Goal: Transaction & Acquisition: Purchase product/service

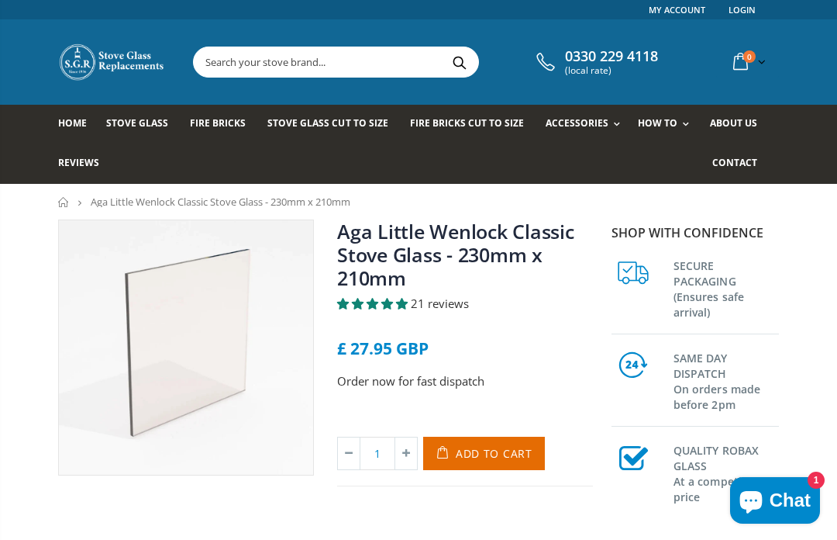
click at [457, 311] on span "21 reviews" at bounding box center [440, 303] width 58 height 16
click at [160, 133] on link "Stove Glass" at bounding box center [143, 125] width 74 height 40
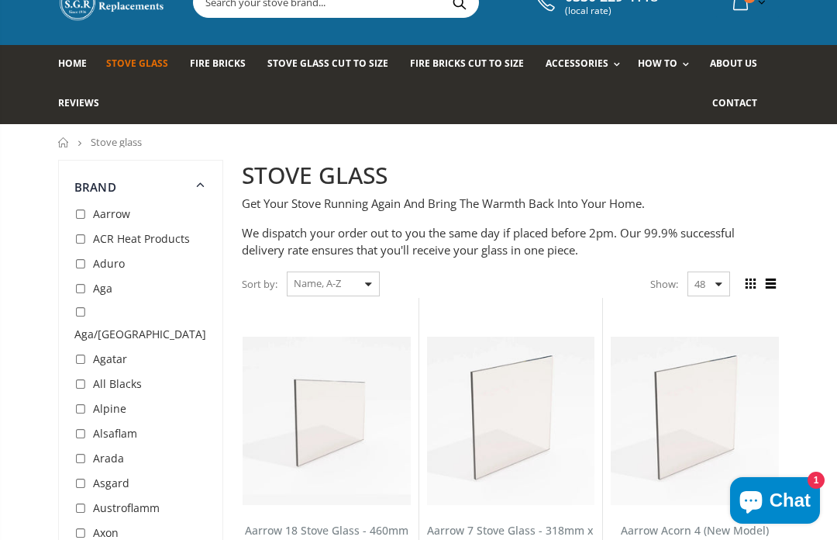
scroll to position [60, 0]
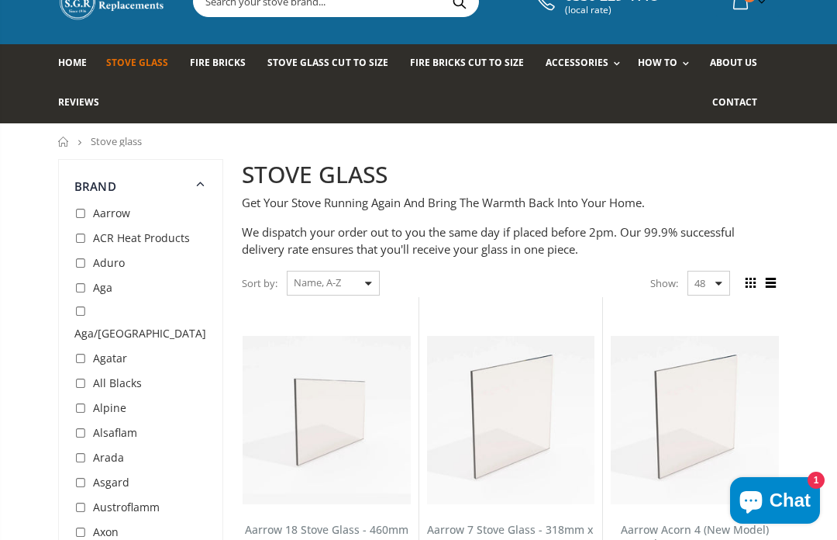
click at [83, 293] on input "checkbox" at bounding box center [82, 289] width 16 height 16
checkbox input "true"
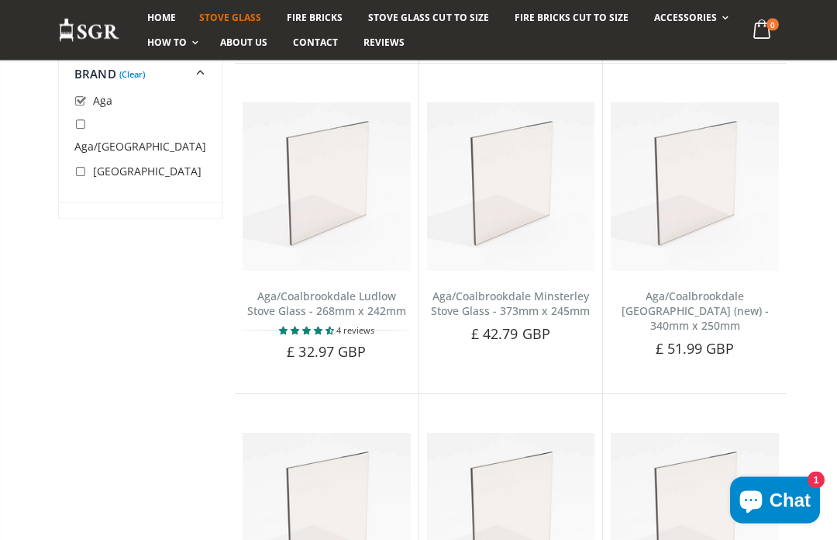
scroll to position [2313, 0]
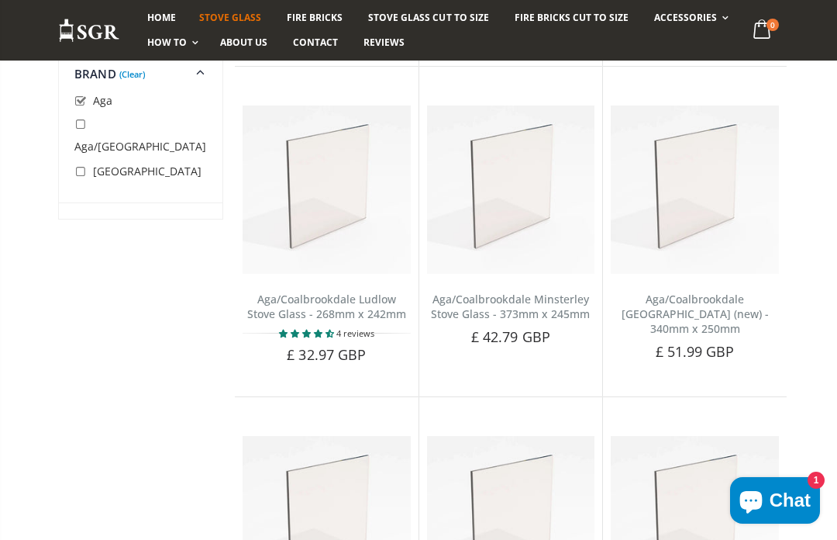
click at [709, 292] on link "Aga/Coalbrookdale [GEOGRAPHIC_DATA] (new) - 340mm x 250mm" at bounding box center [695, 314] width 147 height 44
